Goal: Task Accomplishment & Management: Manage account settings

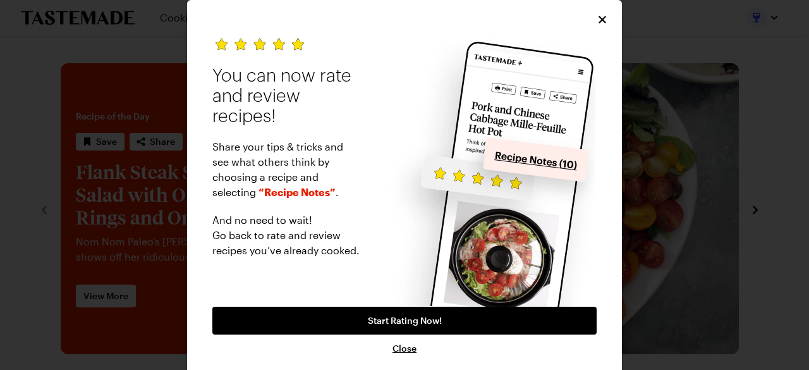
click at [589, 20] on div "You can now rate and review recipes! Share your tips & tricks and see what othe…" at bounding box center [404, 189] width 435 height 378
click at [596, 19] on icon "Close" at bounding box center [602, 19] width 13 height 13
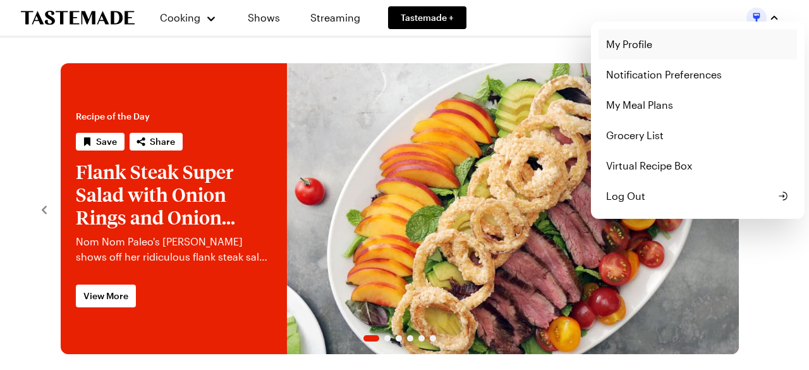
click at [633, 44] on link "My Profile" at bounding box center [697, 44] width 198 height 30
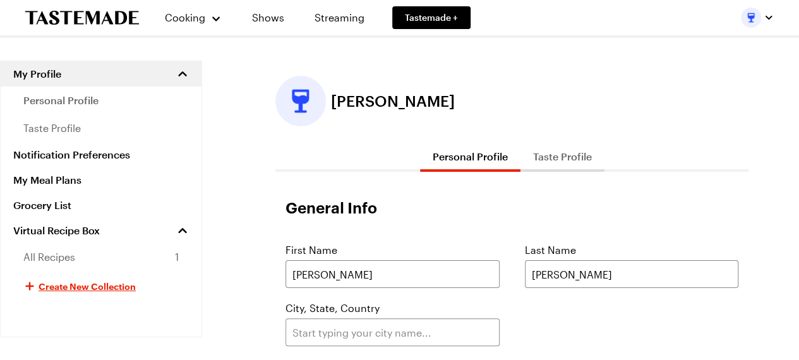
click at [567, 159] on button "Taste Profile" at bounding box center [563, 157] width 84 height 30
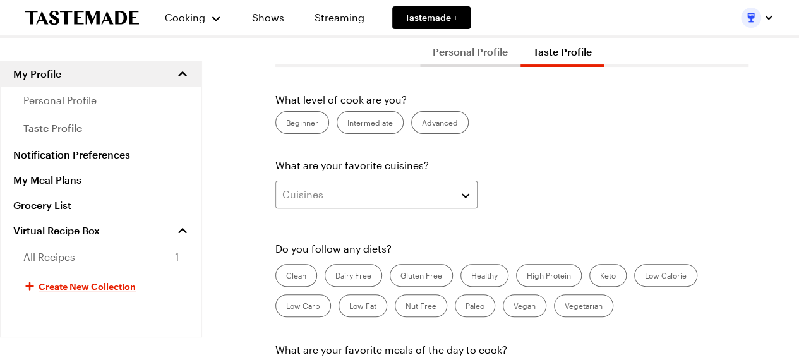
scroll to position [253, 0]
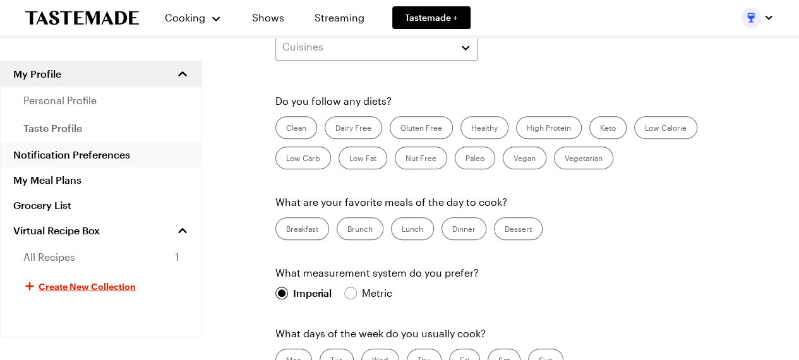
click at [66, 154] on link "Notification Preferences" at bounding box center [101, 154] width 201 height 25
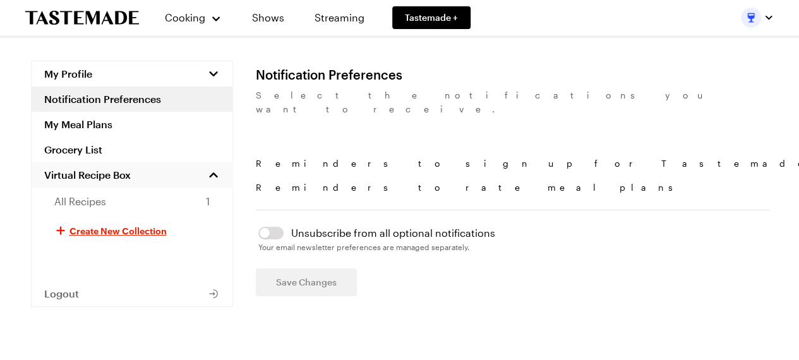
click at [67, 174] on span "Virtual Recipe Box" at bounding box center [87, 175] width 87 height 13
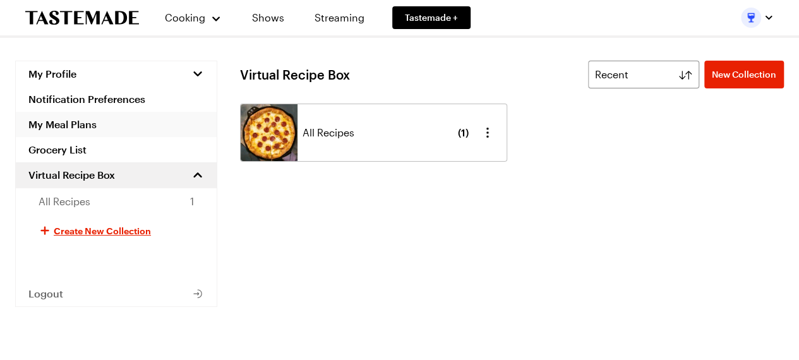
click at [77, 124] on link "My Meal Plans" at bounding box center [116, 124] width 201 height 25
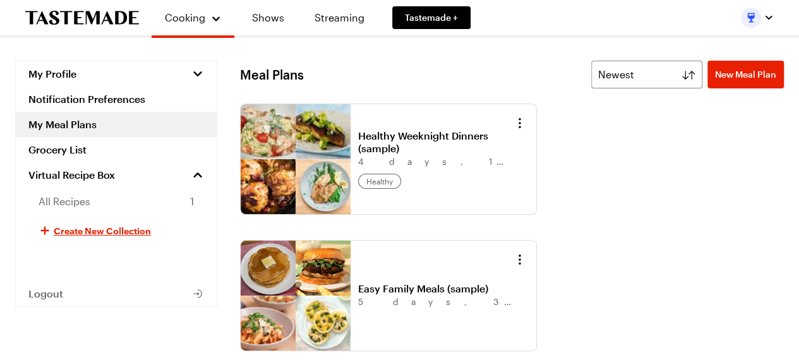
click at [73, 73] on span "My Profile" at bounding box center [52, 74] width 48 height 13
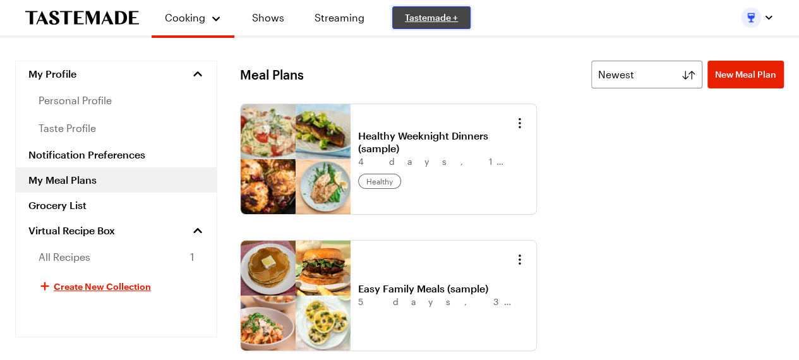
click at [432, 16] on span "Tastemade +" at bounding box center [431, 17] width 53 height 13
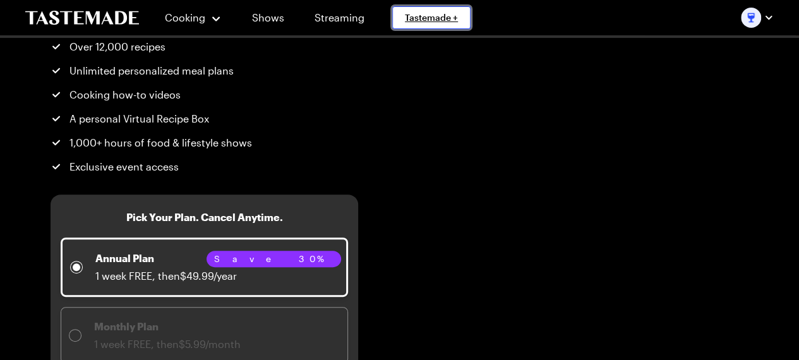
scroll to position [126, 0]
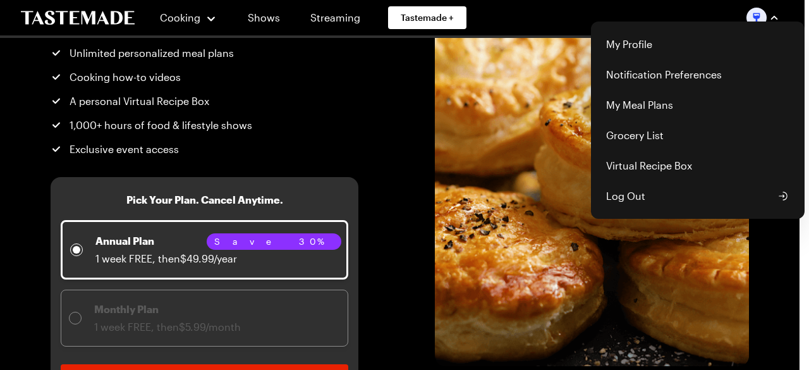
click at [211, 16] on div "Cooking Shows Streaming Tastemade + My Profile Notification Preferences My Meal…" at bounding box center [400, 17] width 809 height 35
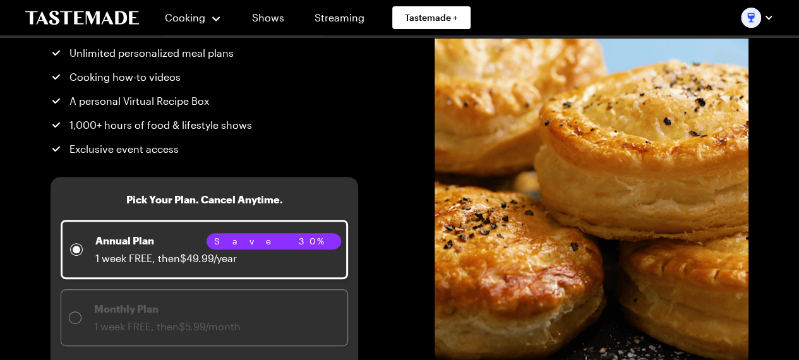
drag, startPoint x: 284, startPoint y: 199, endPoint x: 408, endPoint y: 125, distance: 144.2
click at [283, 199] on h3 "Pick Your Plan. Cancel Anytime." at bounding box center [204, 199] width 157 height 15
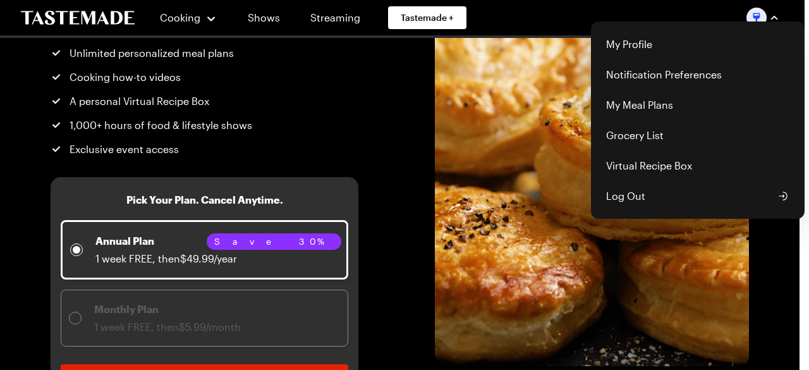
click at [97, 21] on div "Cooking Shows Streaming Tastemade + My Profile Notification Preferences My Meal…" at bounding box center [400, 17] width 809 height 35
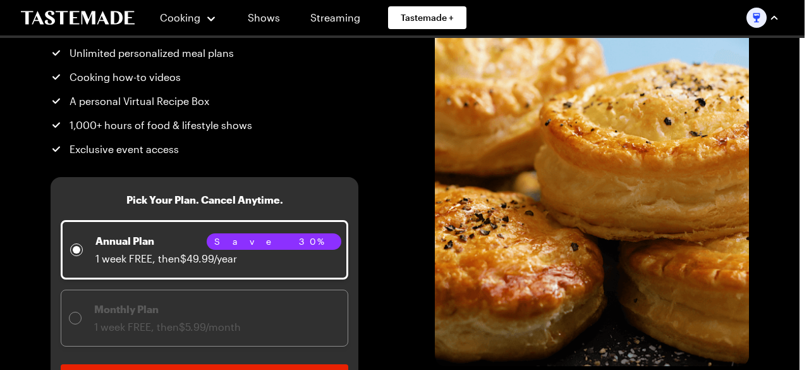
click at [763, 20] on img "button" at bounding box center [756, 18] width 20 height 20
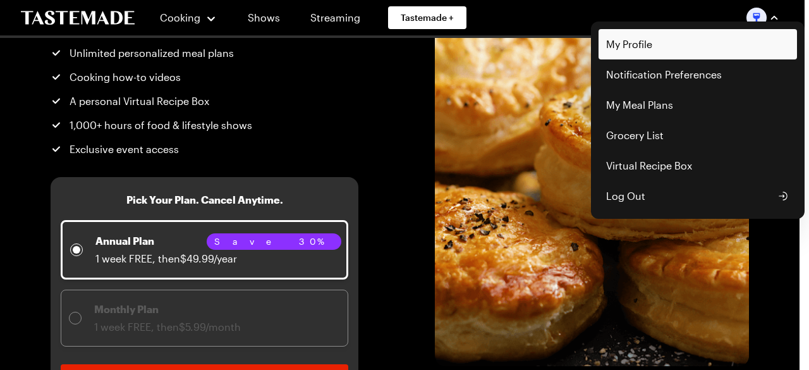
click at [691, 54] on link "My Profile" at bounding box center [697, 44] width 198 height 30
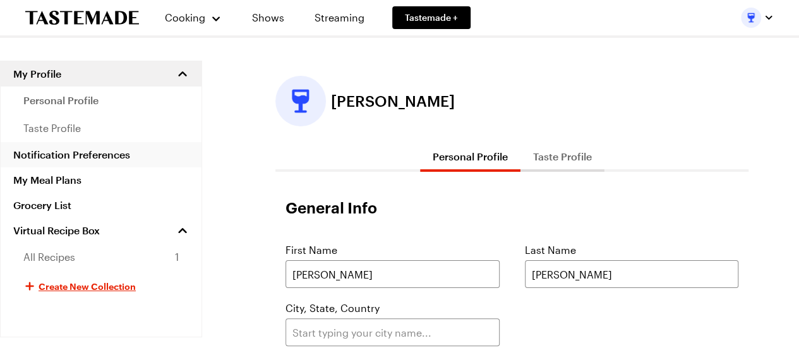
click at [85, 152] on link "Notification Preferences" at bounding box center [101, 154] width 201 height 25
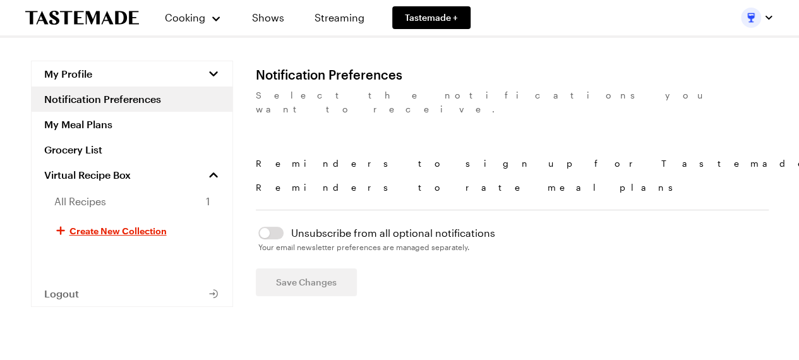
click at [333, 157] on p "Reminders to sign up for Tastemade+" at bounding box center [537, 164] width 563 height 14
click at [328, 157] on p "Reminders to sign up for Tastemade+" at bounding box center [537, 164] width 563 height 14
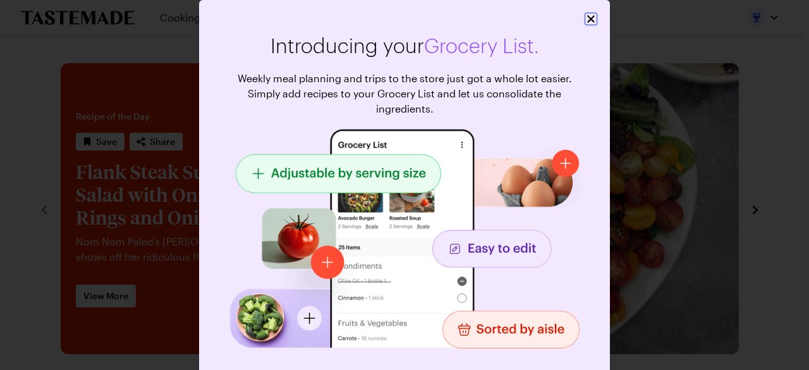
click at [584, 15] on icon "Close" at bounding box center [590, 19] width 13 height 13
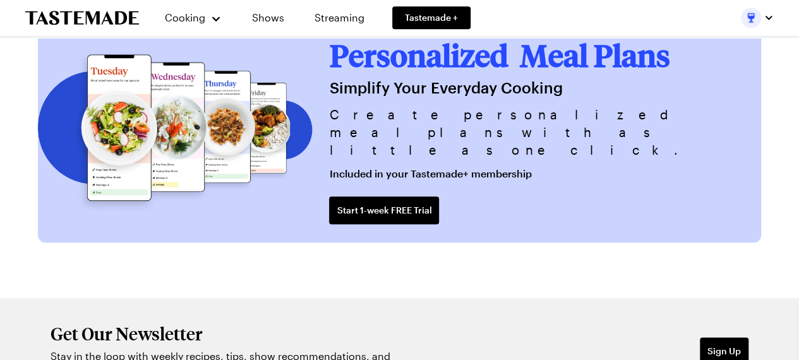
scroll to position [3187, 0]
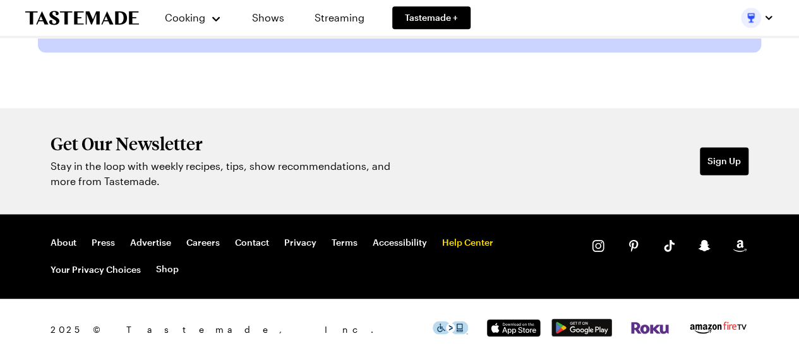
click at [471, 241] on link "Help Center" at bounding box center [467, 242] width 51 height 11
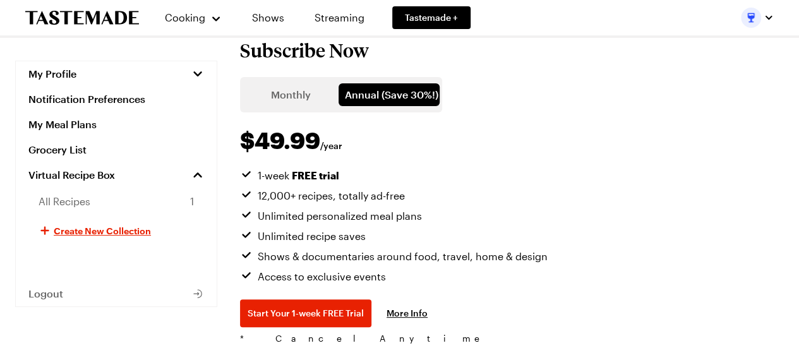
scroll to position [190, 0]
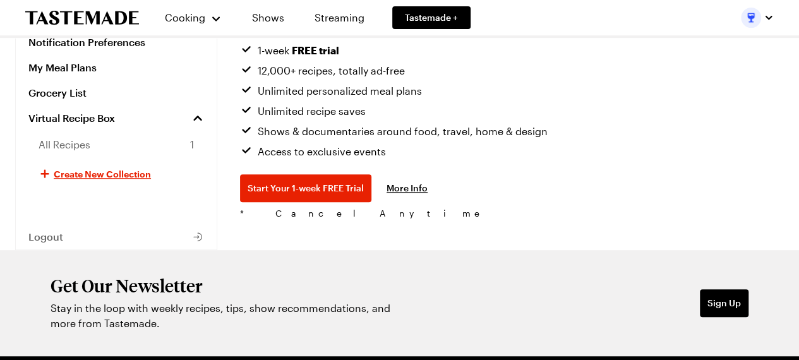
drag, startPoint x: 274, startPoint y: 224, endPoint x: 279, endPoint y: 212, distance: 13.6
click at [274, 222] on div "Tastemade+ Subscribe Now Monthly Annual (Save 30%!) $ 49.99 / year 1-week FREE …" at bounding box center [512, 60] width 544 height 379
click at [423, 187] on link "More Info" at bounding box center [407, 188] width 41 height 13
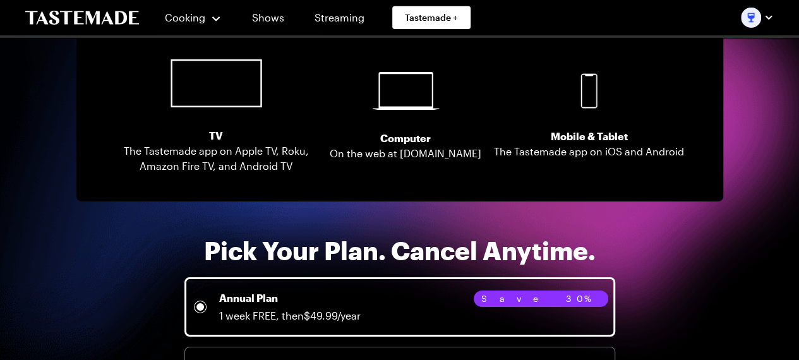
scroll to position [2106, 0]
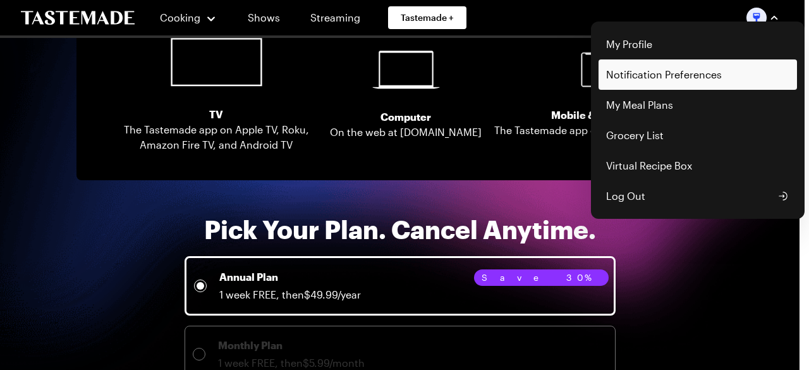
click at [644, 73] on link "Notification Preferences" at bounding box center [697, 74] width 198 height 30
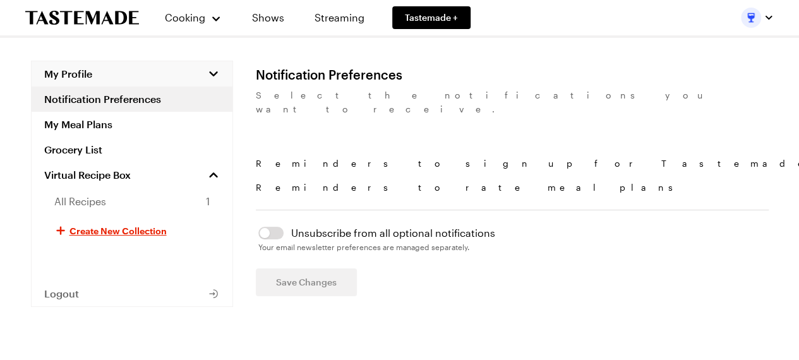
click at [75, 73] on span "My Profile" at bounding box center [68, 74] width 48 height 13
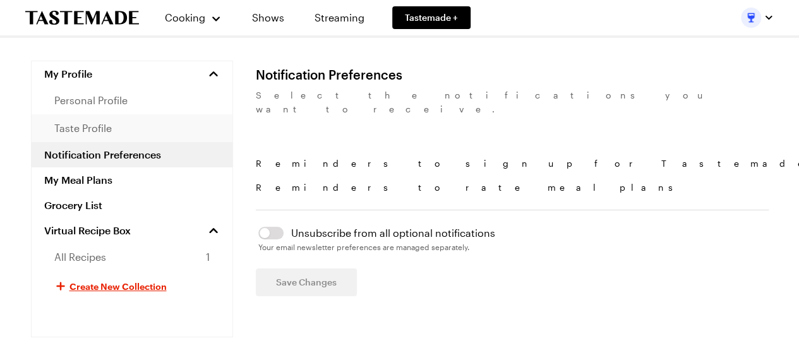
click at [77, 129] on span "taste profile" at bounding box center [82, 128] width 57 height 15
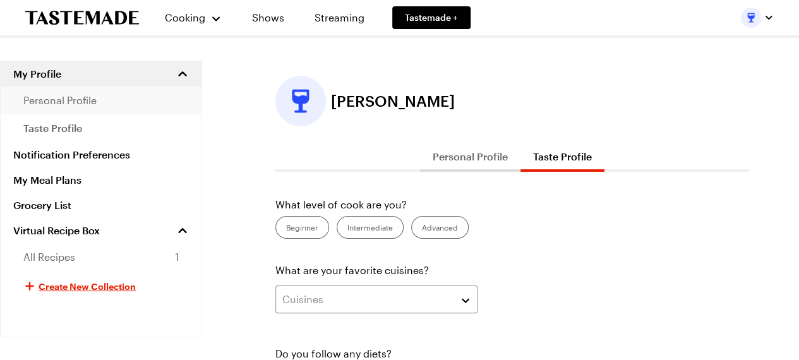
click at [87, 102] on span "personal profile" at bounding box center [59, 100] width 73 height 15
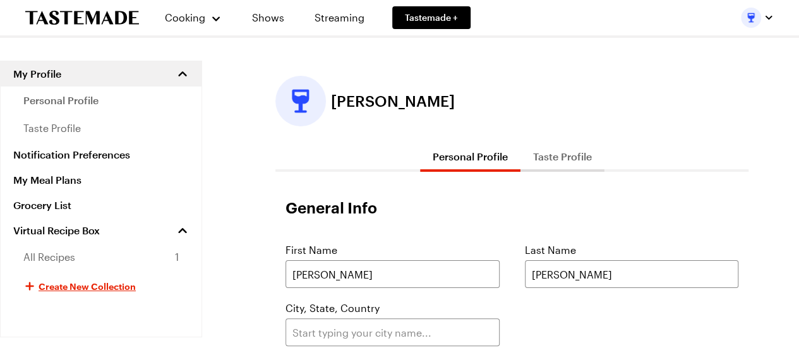
click at [94, 14] on icon "To Tastemade Home Page" at bounding box center [82, 18] width 114 height 14
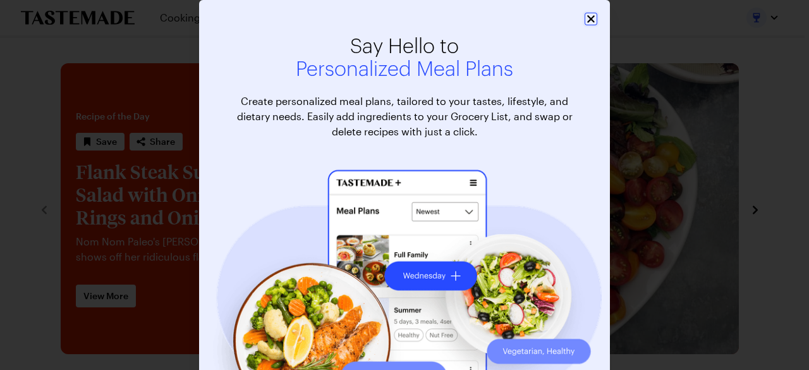
click at [584, 15] on icon "Close" at bounding box center [590, 19] width 13 height 13
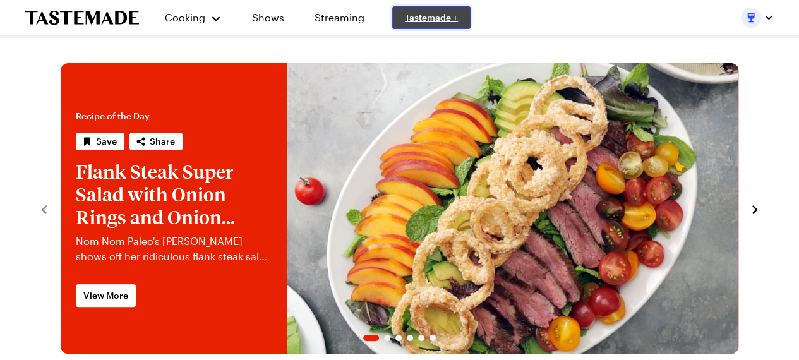
click at [435, 18] on span "Tastemade +" at bounding box center [431, 17] width 53 height 13
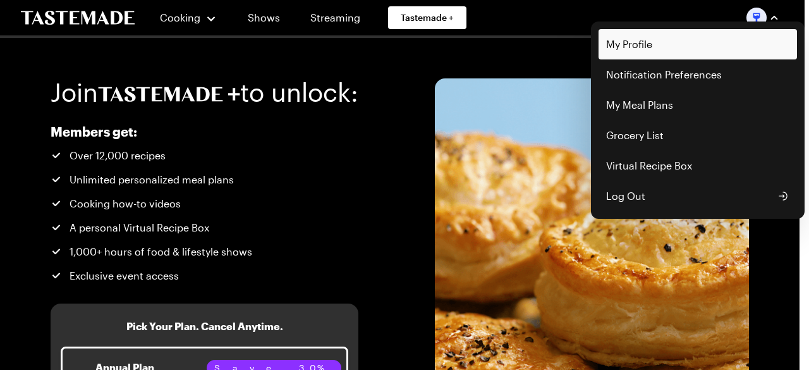
click at [646, 50] on link "My Profile" at bounding box center [697, 44] width 198 height 30
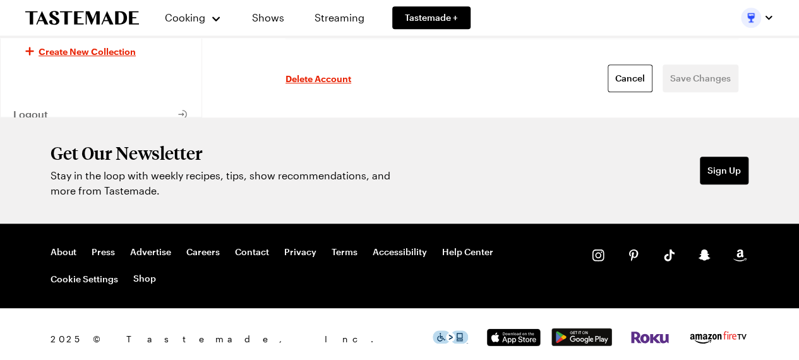
scroll to position [517, 0]
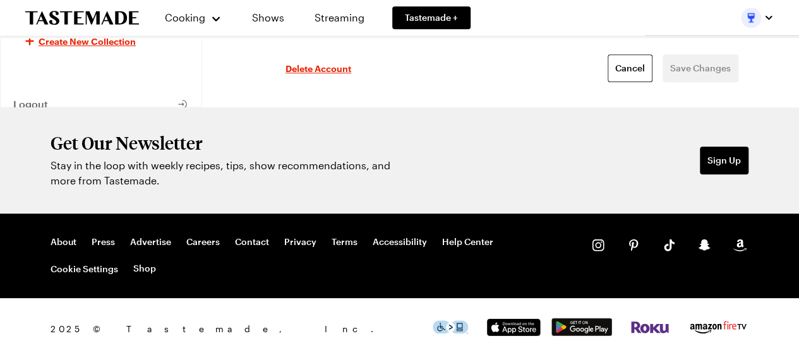
click at [584, 325] on img at bounding box center [582, 327] width 61 height 18
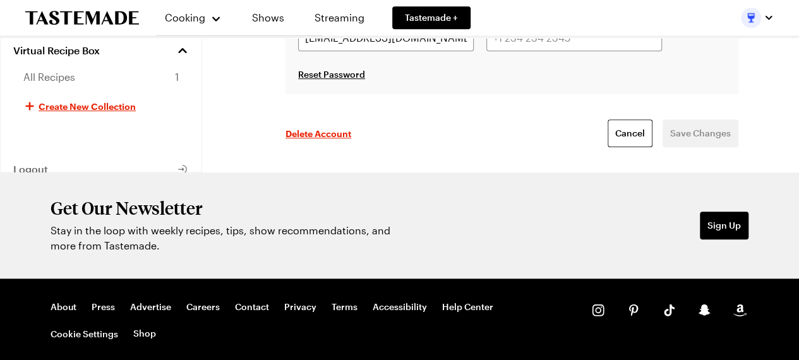
scroll to position [327, 0]
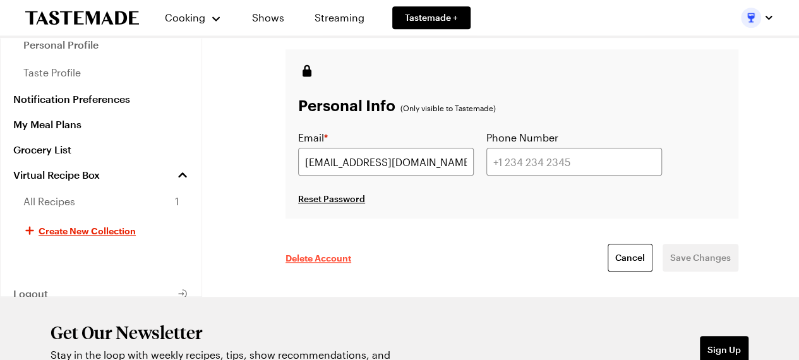
click at [336, 258] on span "Delete Account" at bounding box center [319, 257] width 66 height 13
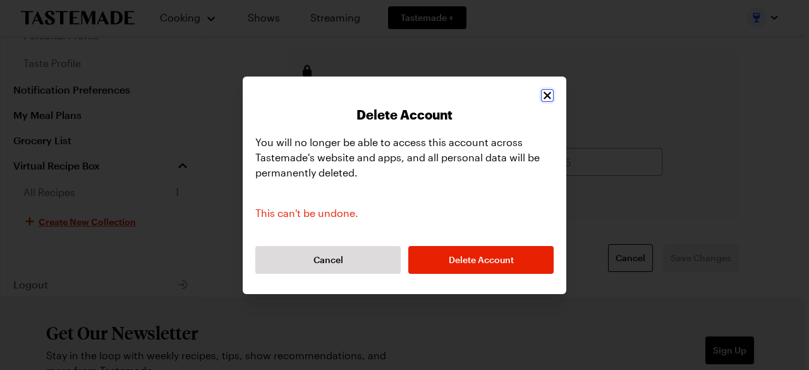
click at [547, 97] on icon "Close" at bounding box center [547, 95] width 13 height 13
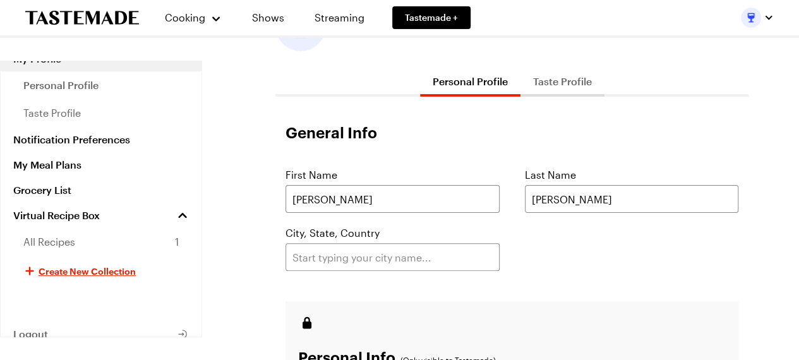
scroll to position [75, 0]
click at [553, 85] on button "Taste Profile" at bounding box center [563, 82] width 84 height 30
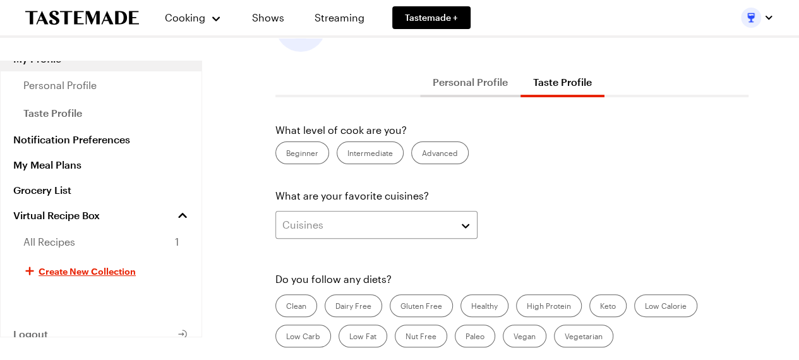
click at [553, 85] on button "Taste Profile" at bounding box center [563, 82] width 84 height 30
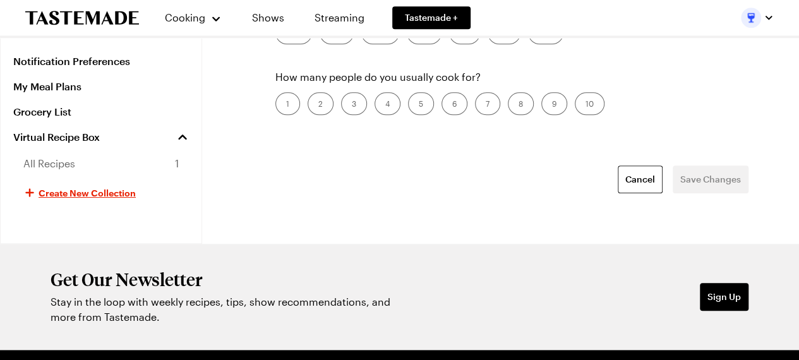
drag, startPoint x: 116, startPoint y: 2, endPoint x: 112, endPoint y: 18, distance: 17.0
click at [116, 2] on div "Cooking Shows Streaming Tastemade +" at bounding box center [253, 17] width 456 height 35
click at [112, 27] on div "Cooking Shows Streaming Tastemade +" at bounding box center [253, 17] width 456 height 35
click at [114, 20] on icon "To Tastemade Home Page" at bounding box center [82, 18] width 114 height 15
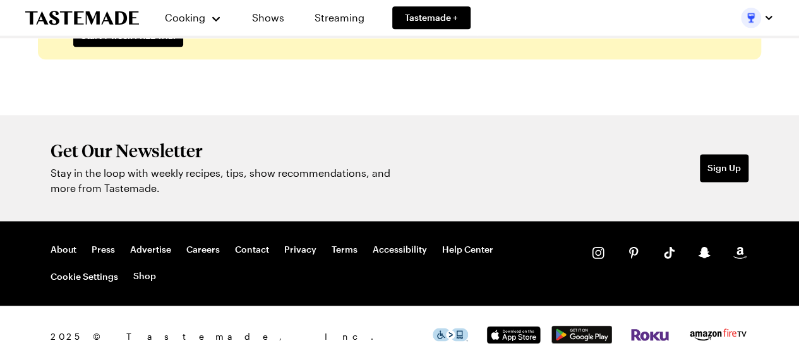
scroll to position [3187, 0]
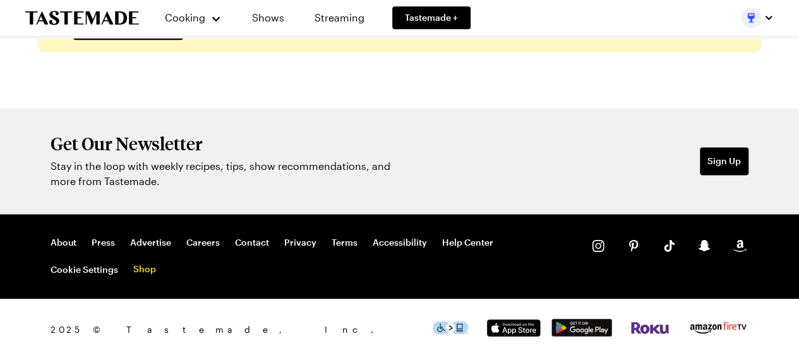
click at [133, 266] on link "Shop" at bounding box center [144, 269] width 23 height 13
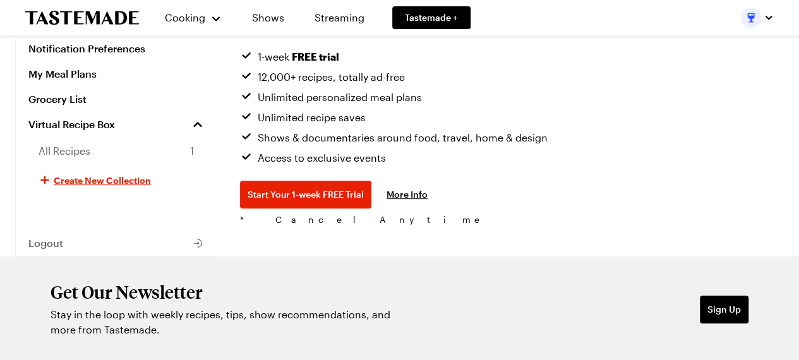
scroll to position [190, 0]
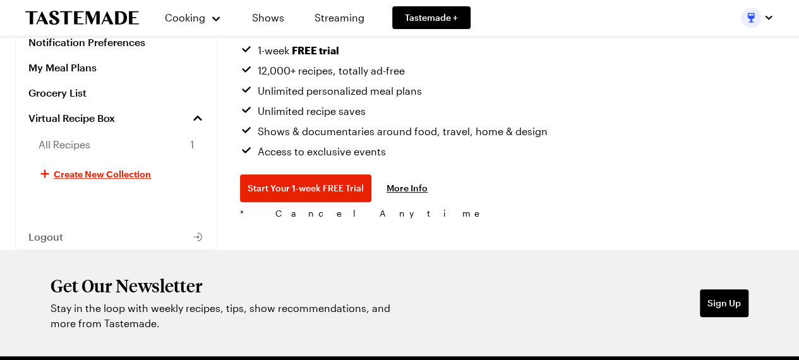
click at [406, 186] on link "More Info" at bounding box center [407, 188] width 41 height 13
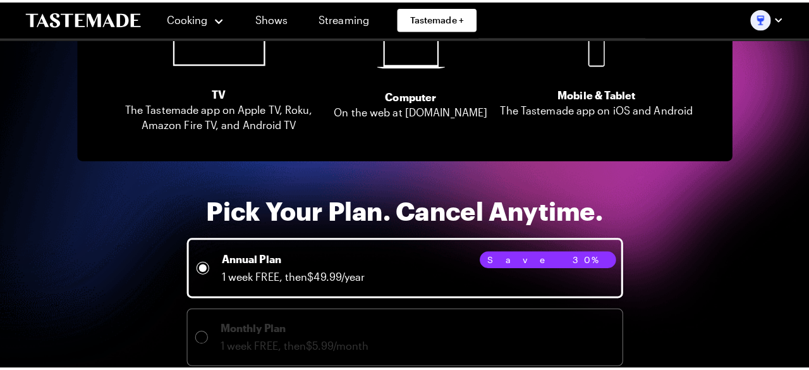
scroll to position [2151, 0]
